Goal: Information Seeking & Learning: Learn about a topic

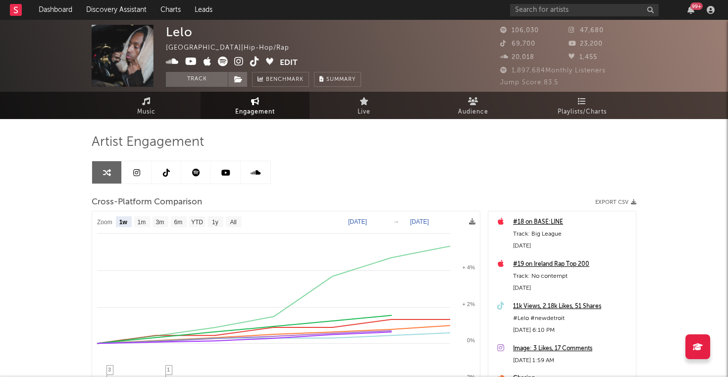
select select "1w"
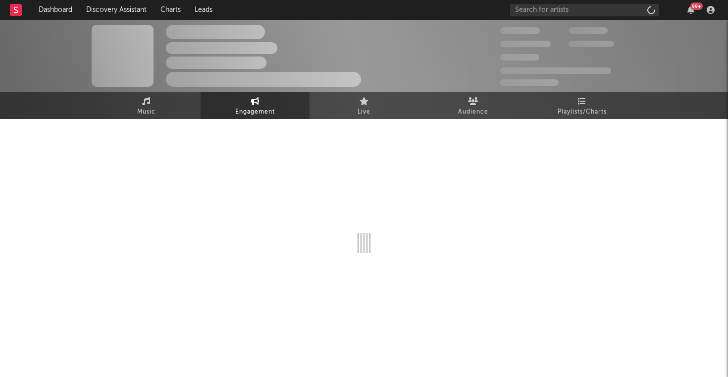
select select "1w"
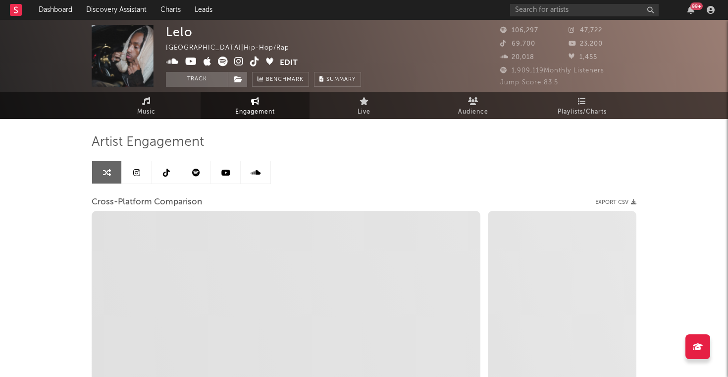
select select "1m"
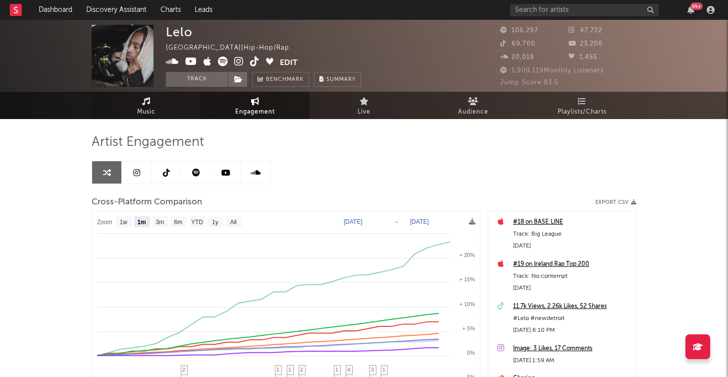
click at [156, 106] on link "Music" at bounding box center [146, 105] width 109 height 27
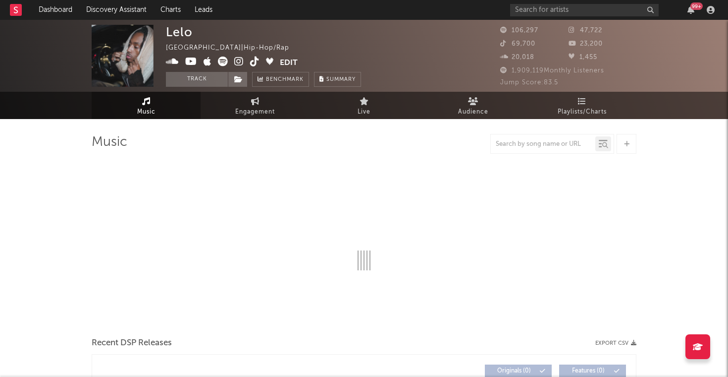
select select "6m"
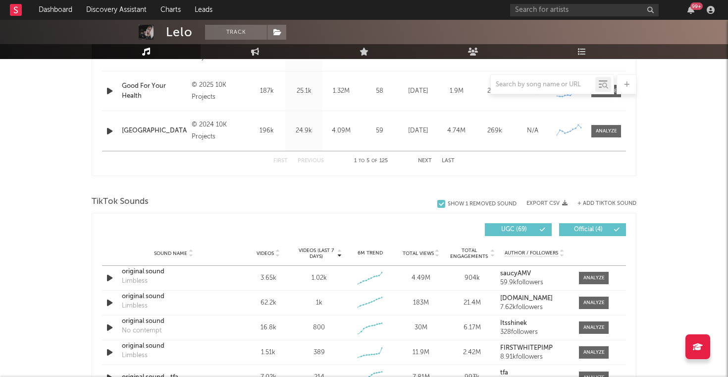
scroll to position [544, 0]
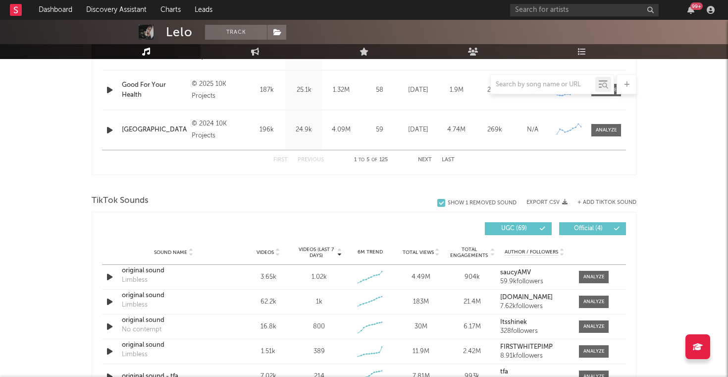
click at [364, 200] on div "TikTok Sounds" at bounding box center [364, 200] width 545 height 17
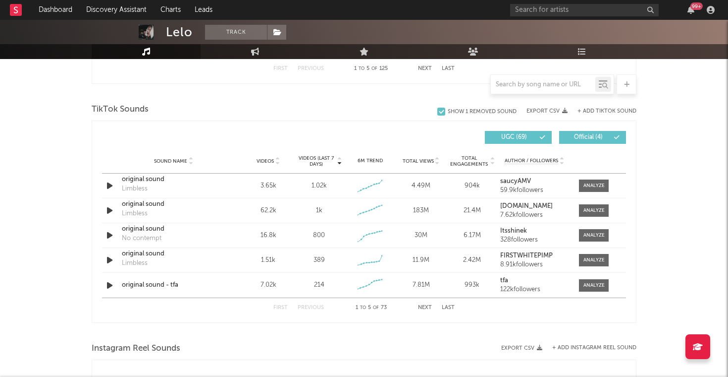
scroll to position [631, 0]
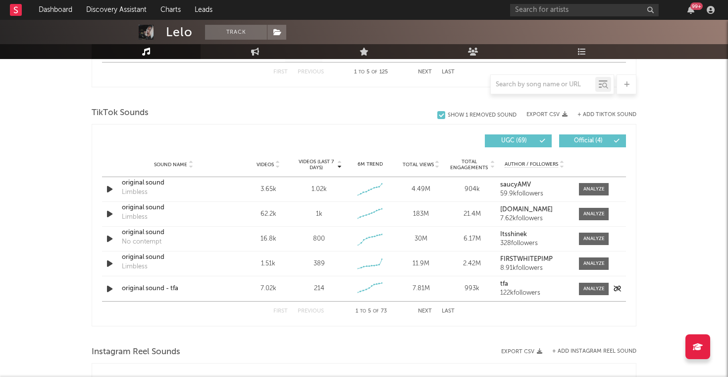
click at [108, 290] on icon "button" at bounding box center [110, 288] width 10 height 12
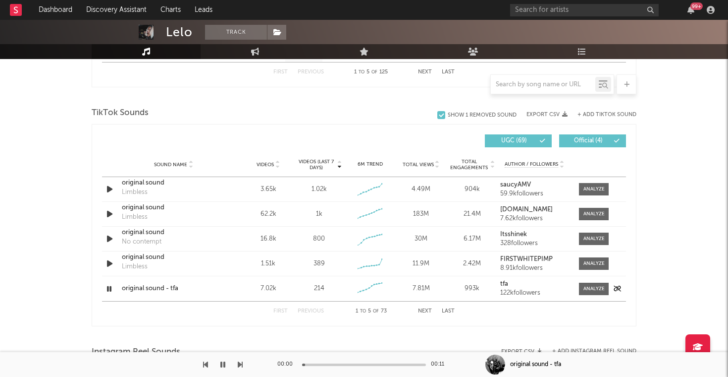
click at [108, 290] on icon "button" at bounding box center [109, 288] width 9 height 12
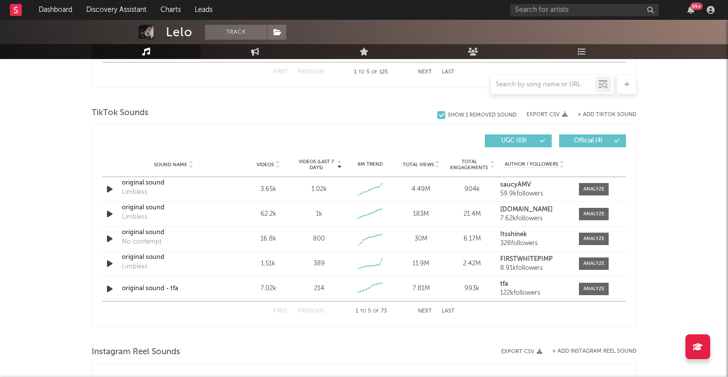
click at [422, 310] on button "Next" at bounding box center [425, 310] width 14 height 5
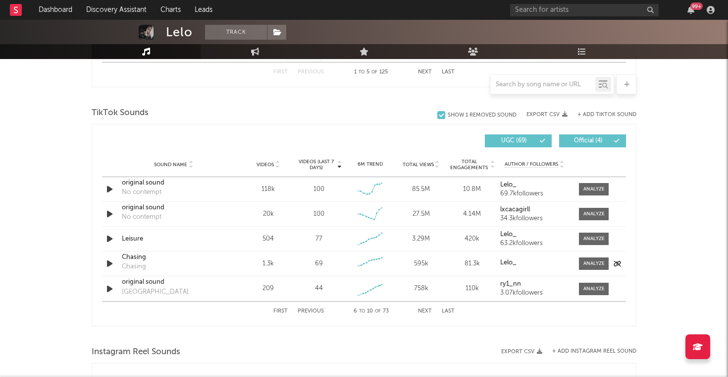
click at [110, 265] on icon "button" at bounding box center [110, 263] width 10 height 12
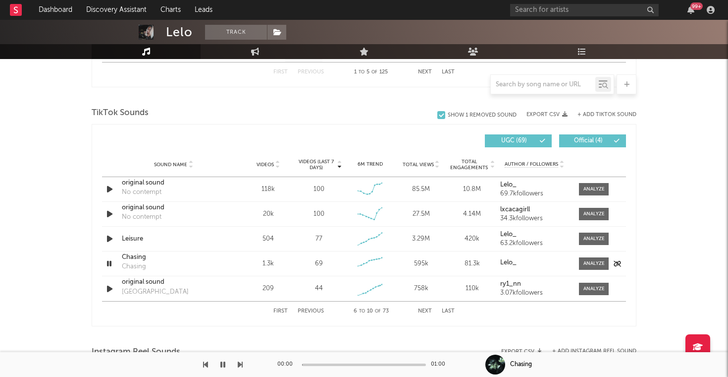
click at [110, 265] on icon "button" at bounding box center [109, 263] width 9 height 12
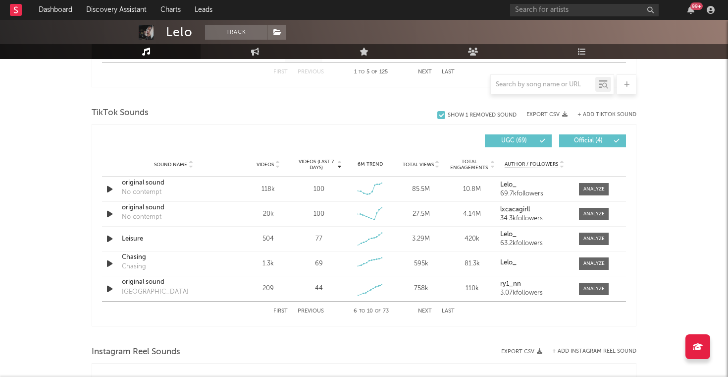
click at [426, 305] on div "First Previous 6 to 10 of 73 Next Last" at bounding box center [364, 310] width 181 height 19
click at [426, 309] on button "Next" at bounding box center [425, 310] width 14 height 5
